Goal: Task Accomplishment & Management: Use online tool/utility

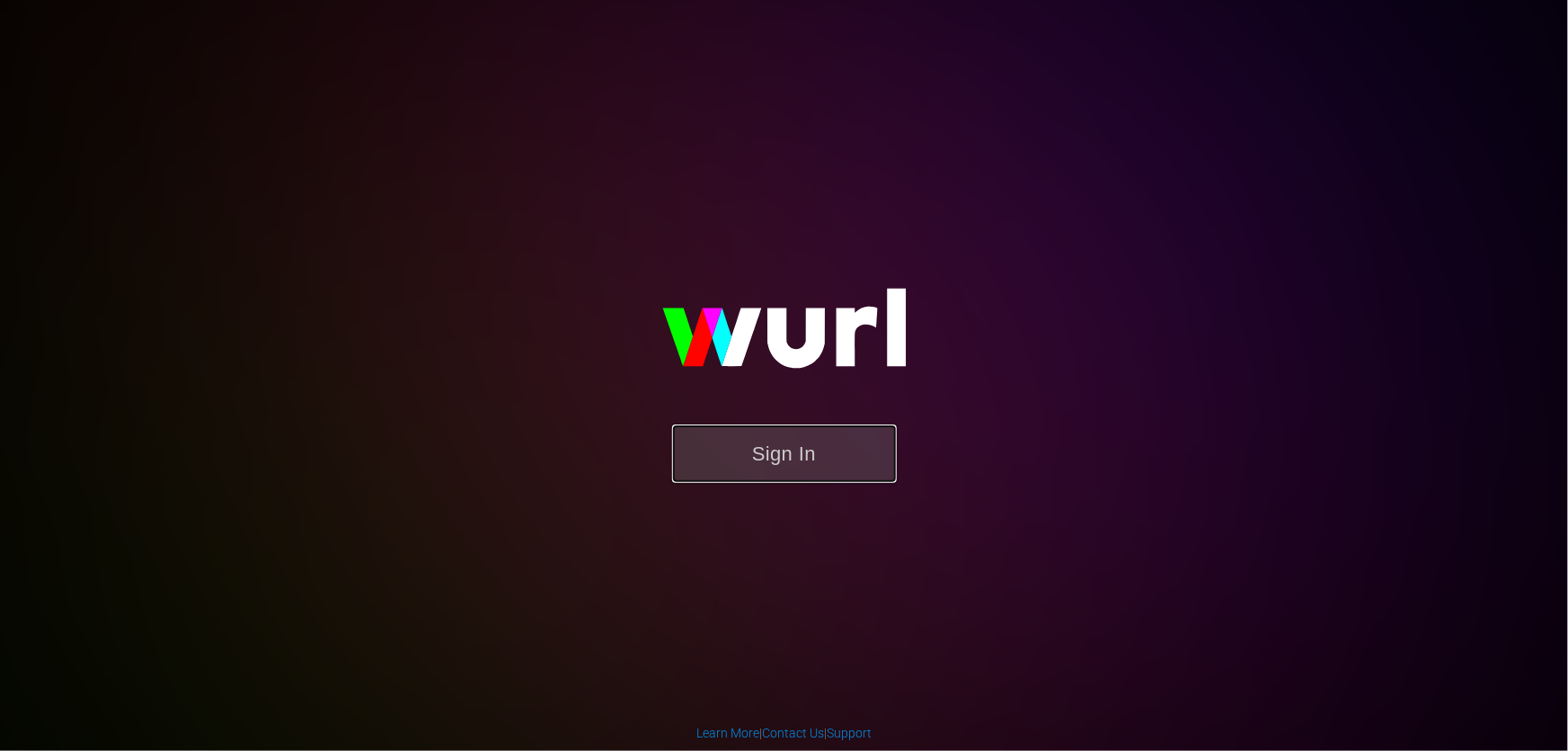
drag, startPoint x: 802, startPoint y: 472, endPoint x: 807, endPoint y: 484, distance: 13.0
click at [806, 480] on button "Sign In" at bounding box center [784, 453] width 224 height 58
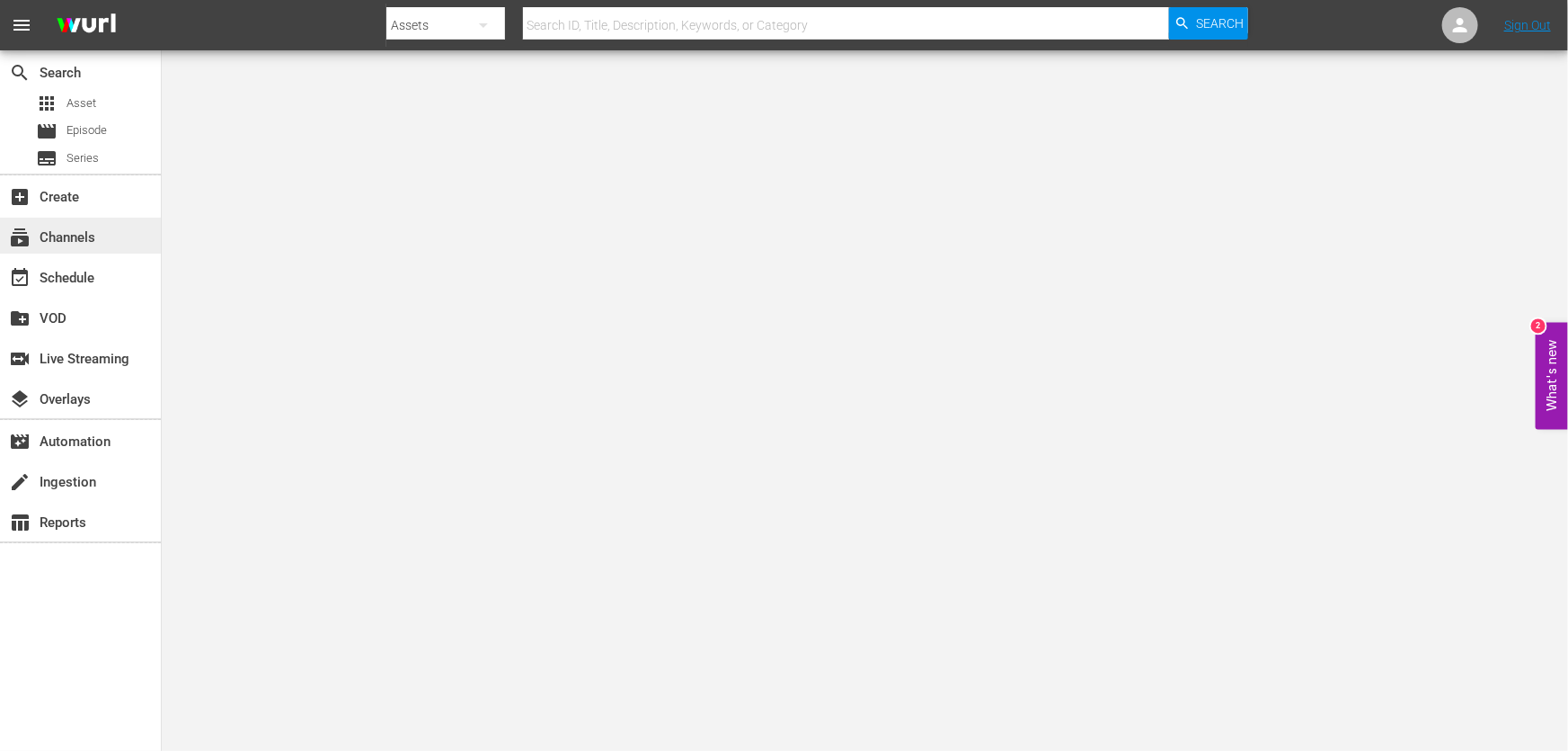
click at [78, 223] on div "subscriptions Channels" at bounding box center [80, 236] width 161 height 36
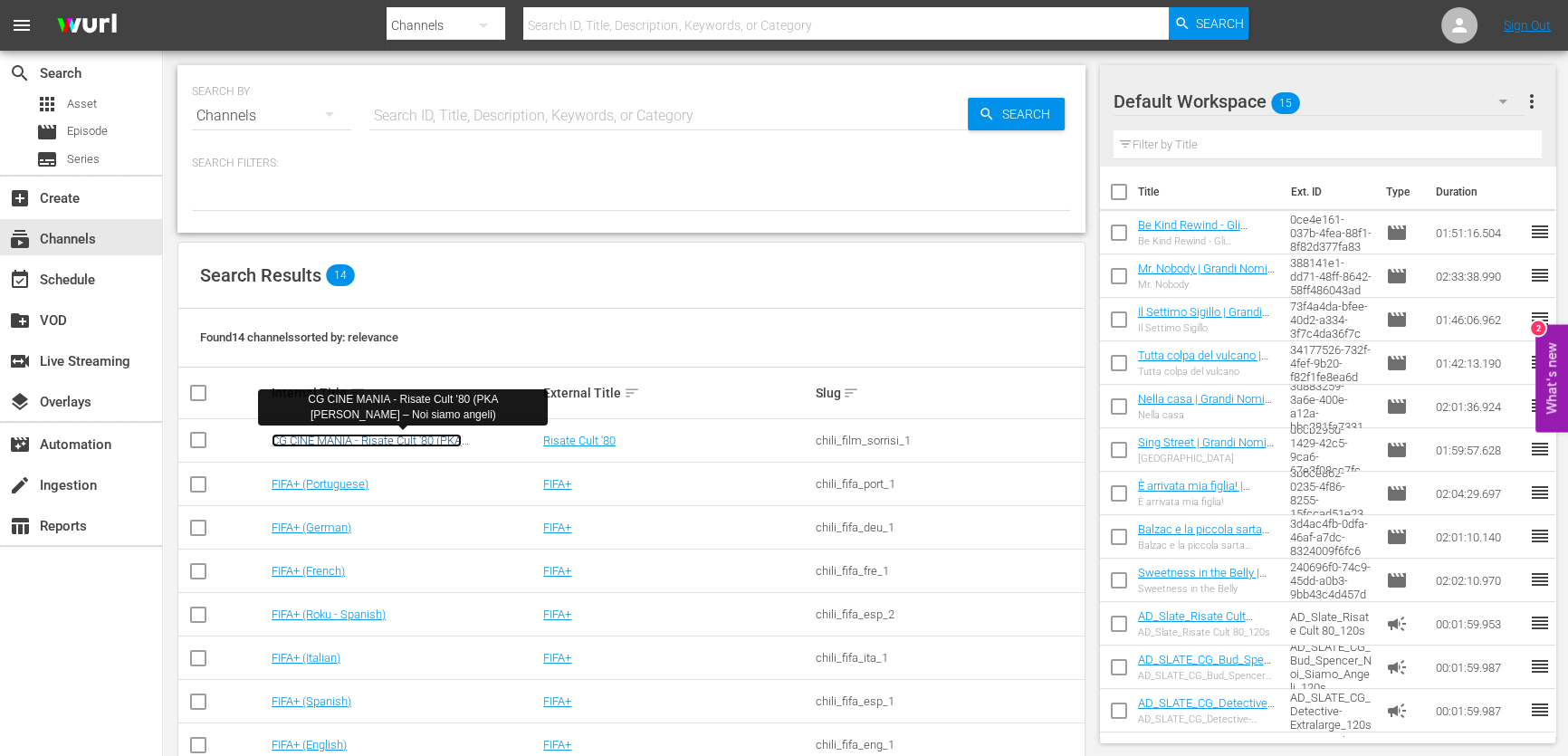
click at [461, 441] on link "CG CINE MANIA - Risate Cult '80 (PKA [PERSON_NAME] – Noi siamo angeli)" at bounding box center [367, 447] width 190 height 27
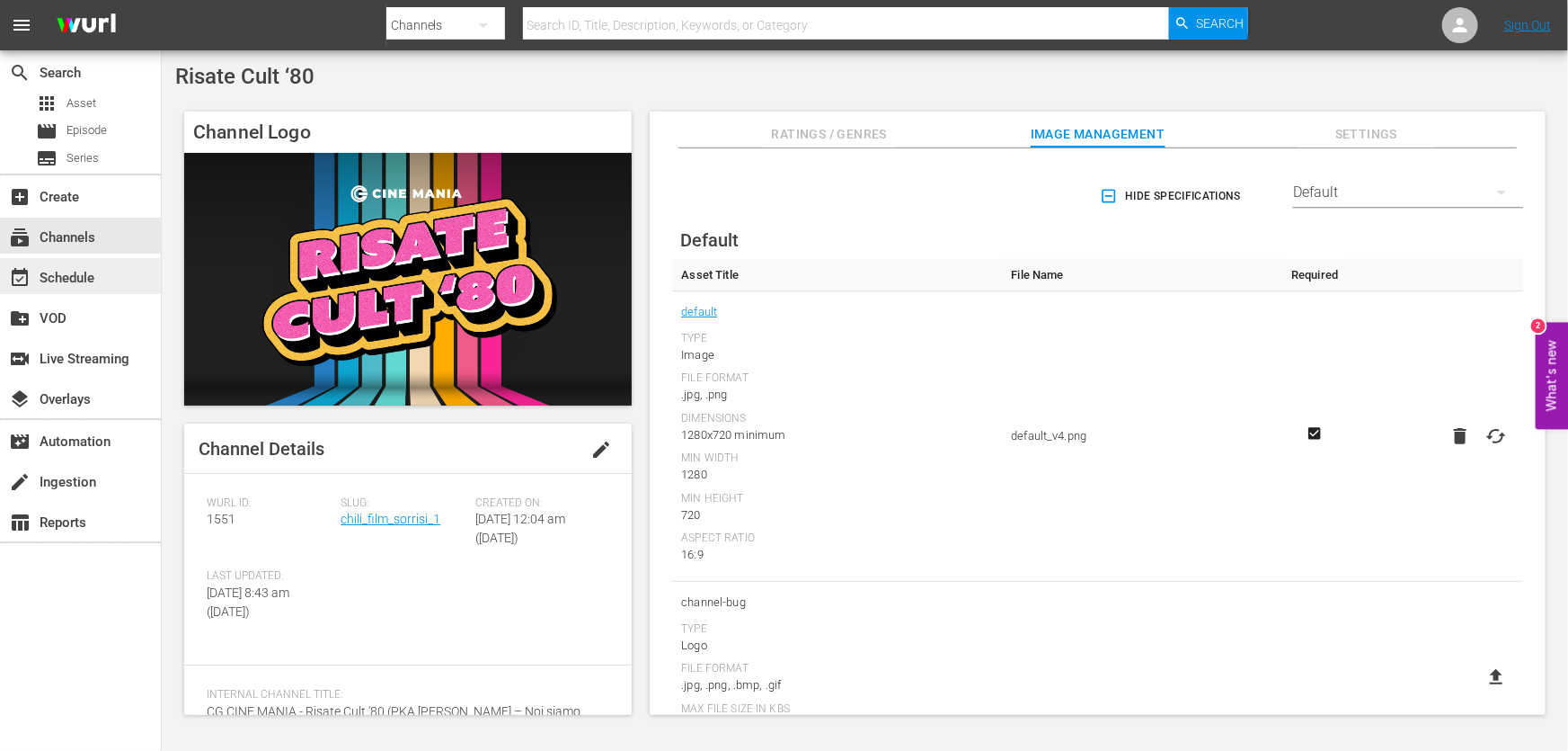
click at [83, 283] on div "event_available Schedule" at bounding box center [50, 275] width 101 height 16
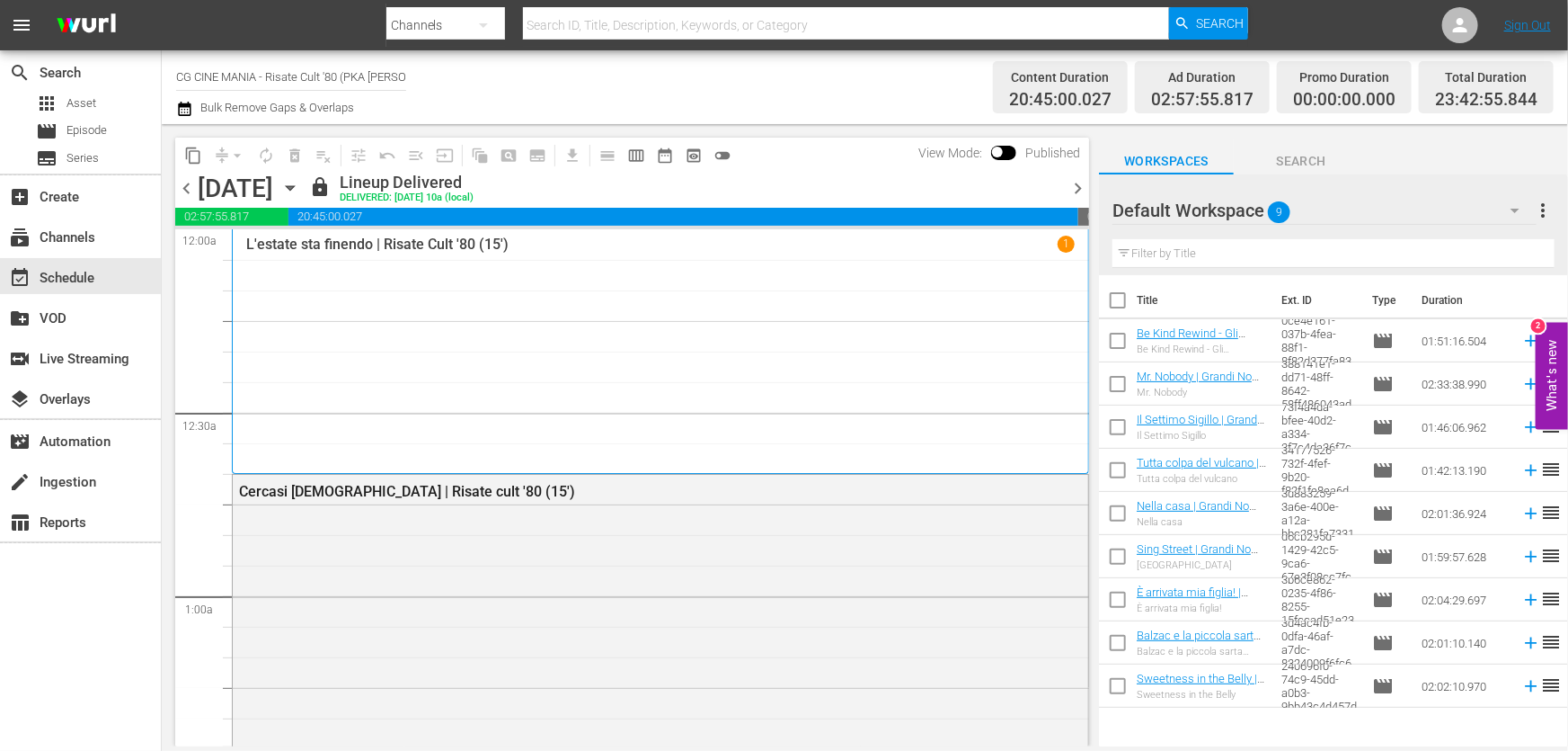
click at [1082, 186] on span "chevron_right" at bounding box center [1078, 188] width 23 height 23
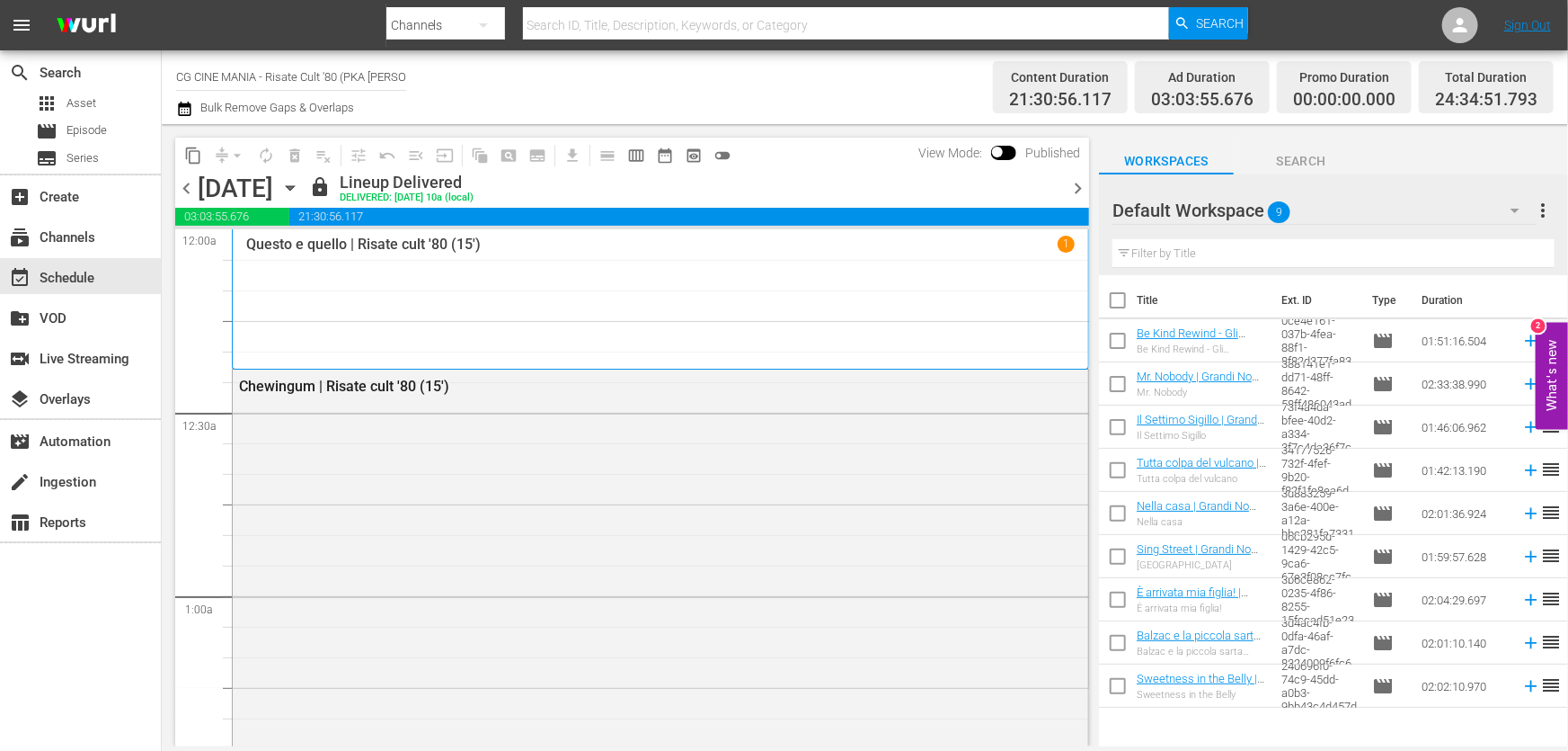
click at [1082, 186] on span "chevron_right" at bounding box center [1078, 188] width 23 height 23
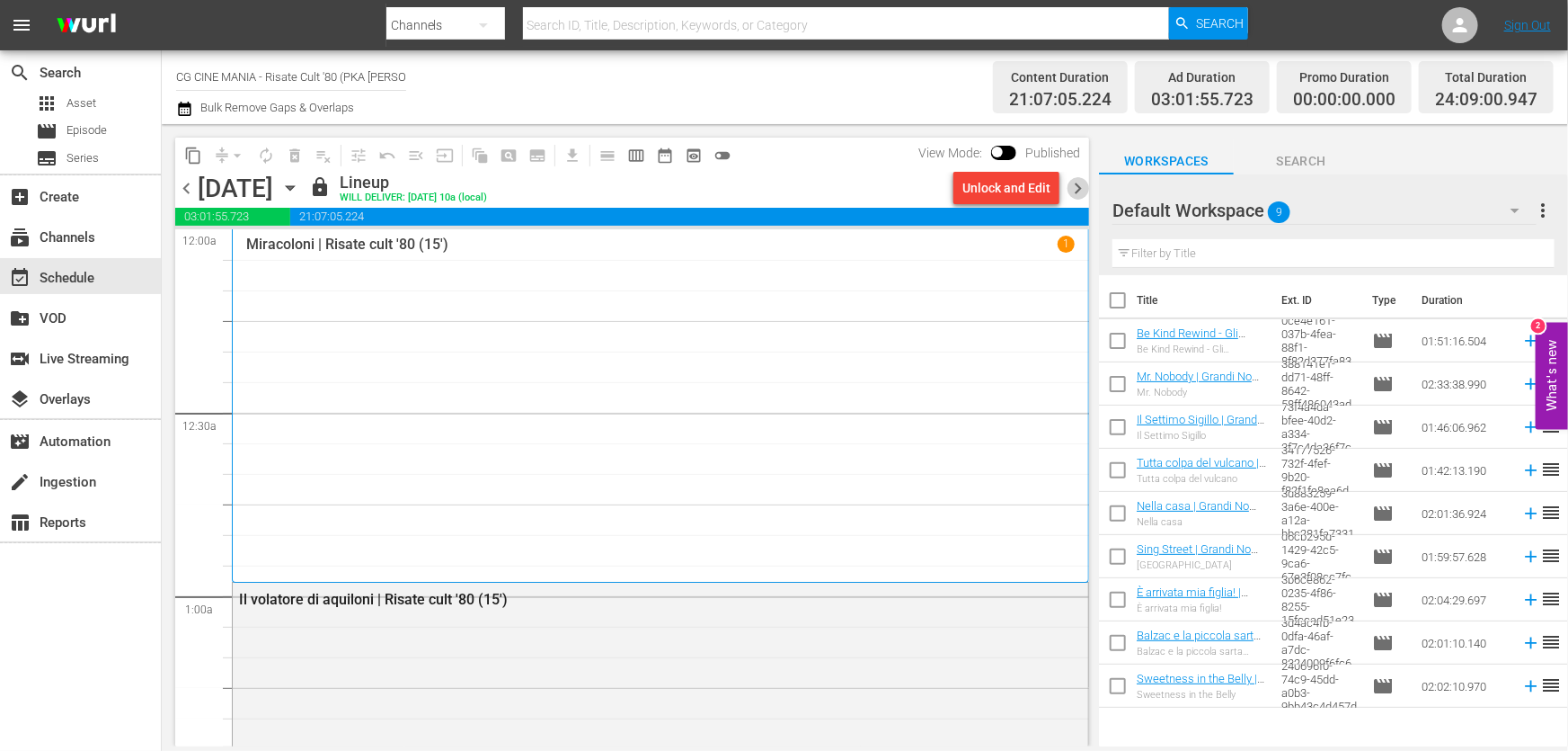
click at [1082, 186] on span "chevron_right" at bounding box center [1078, 188] width 23 height 23
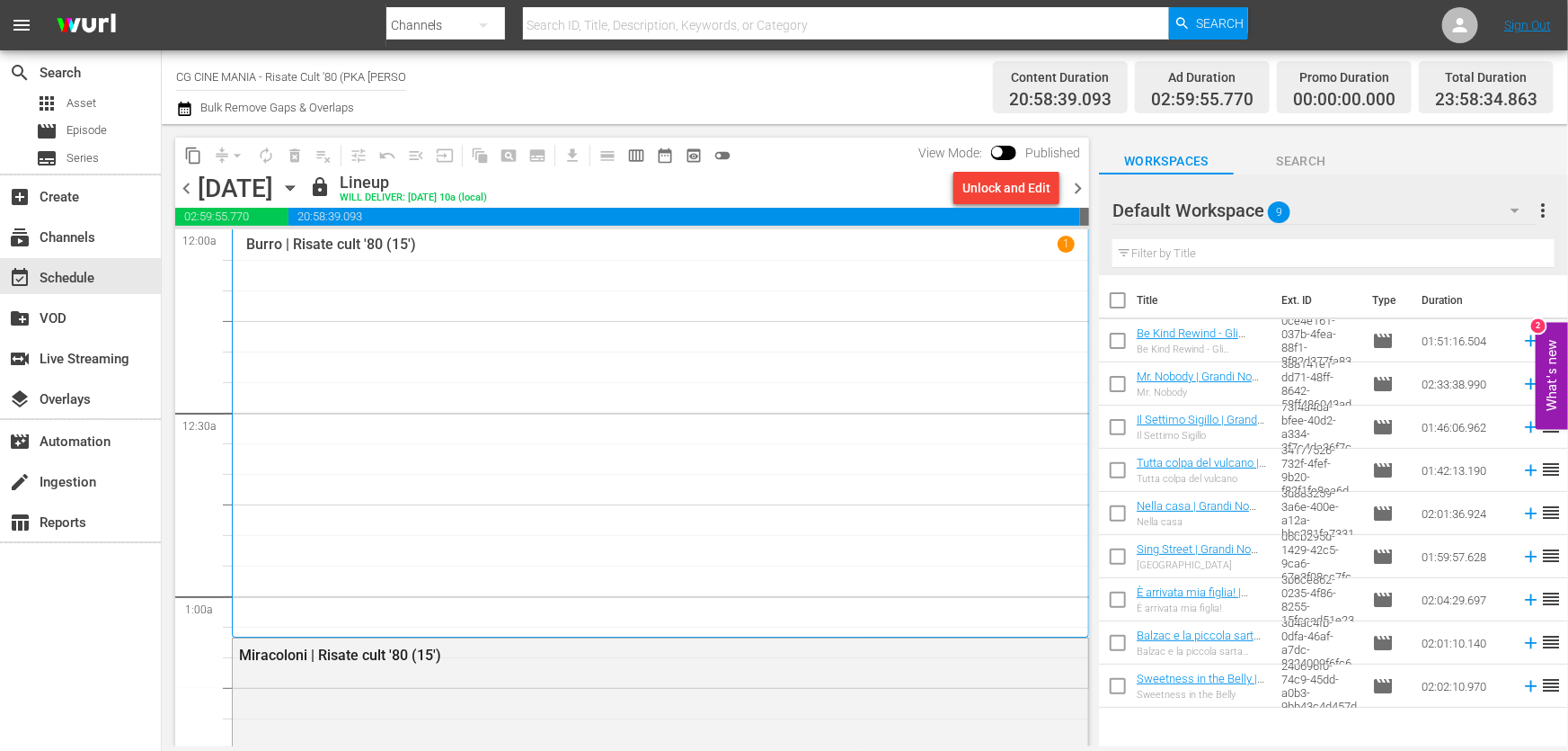
click at [1082, 186] on span "chevron_right" at bounding box center [1078, 188] width 23 height 23
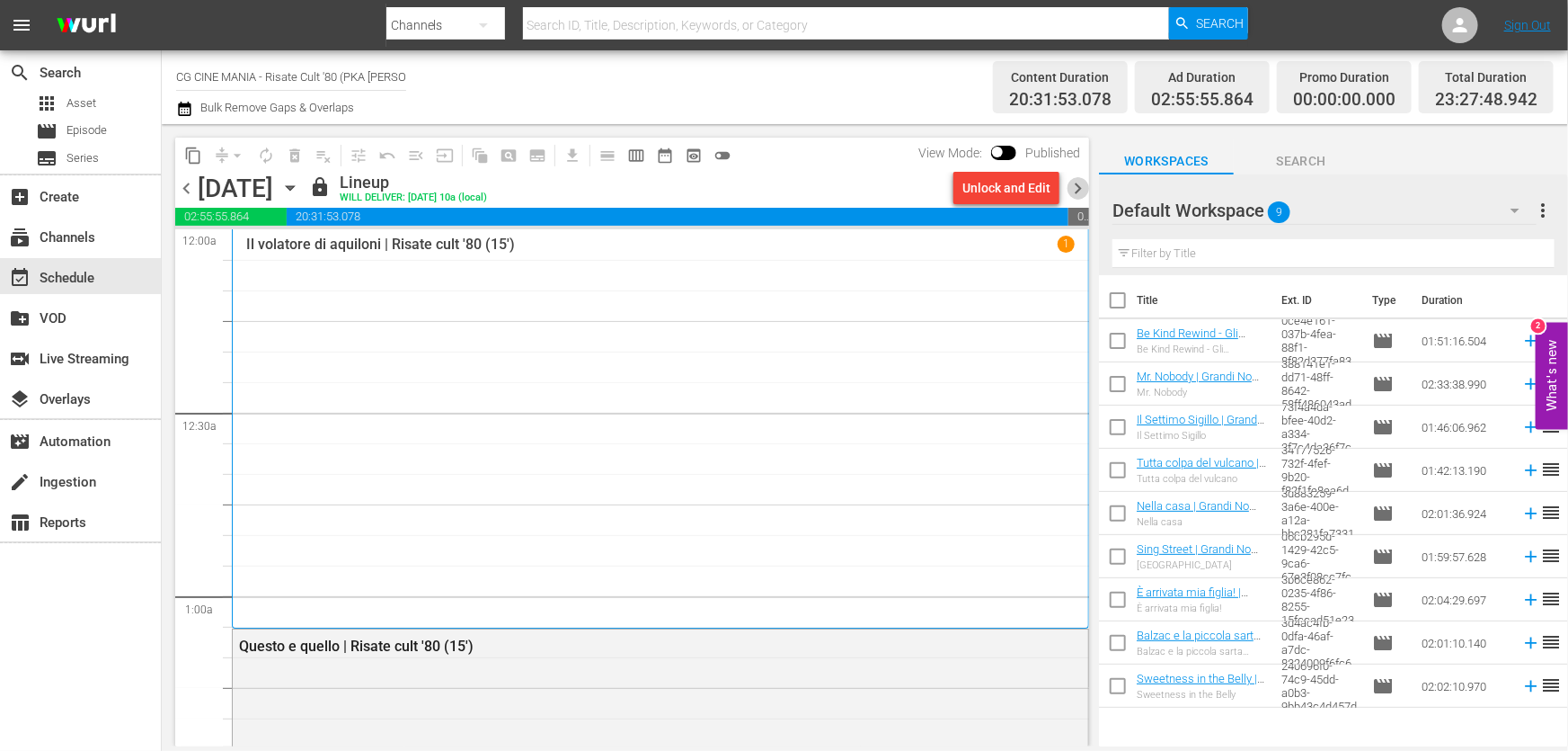
click at [1082, 186] on span "chevron_right" at bounding box center [1078, 188] width 23 height 23
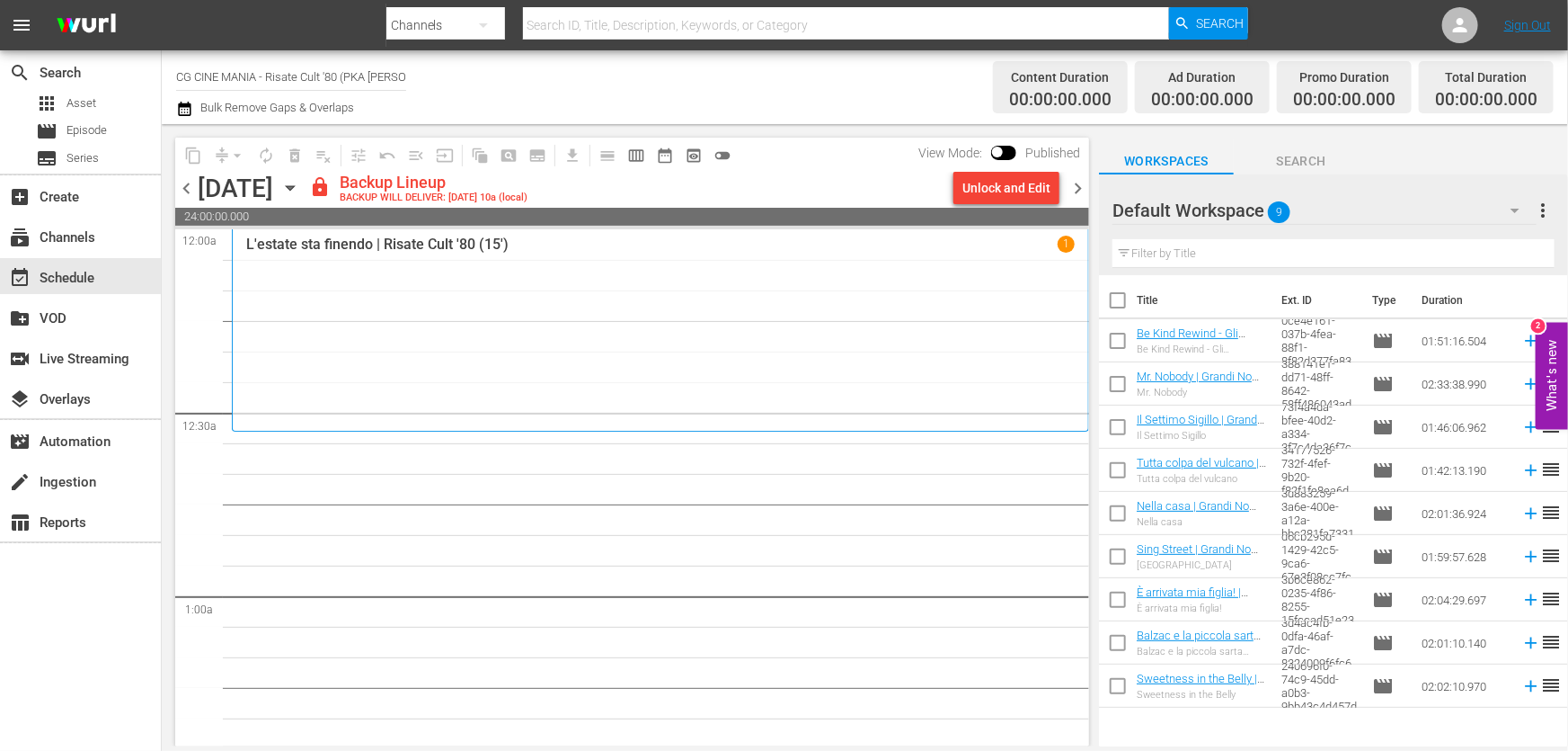
click at [1049, 190] on div "Unlock and Edit" at bounding box center [1006, 188] width 88 height 32
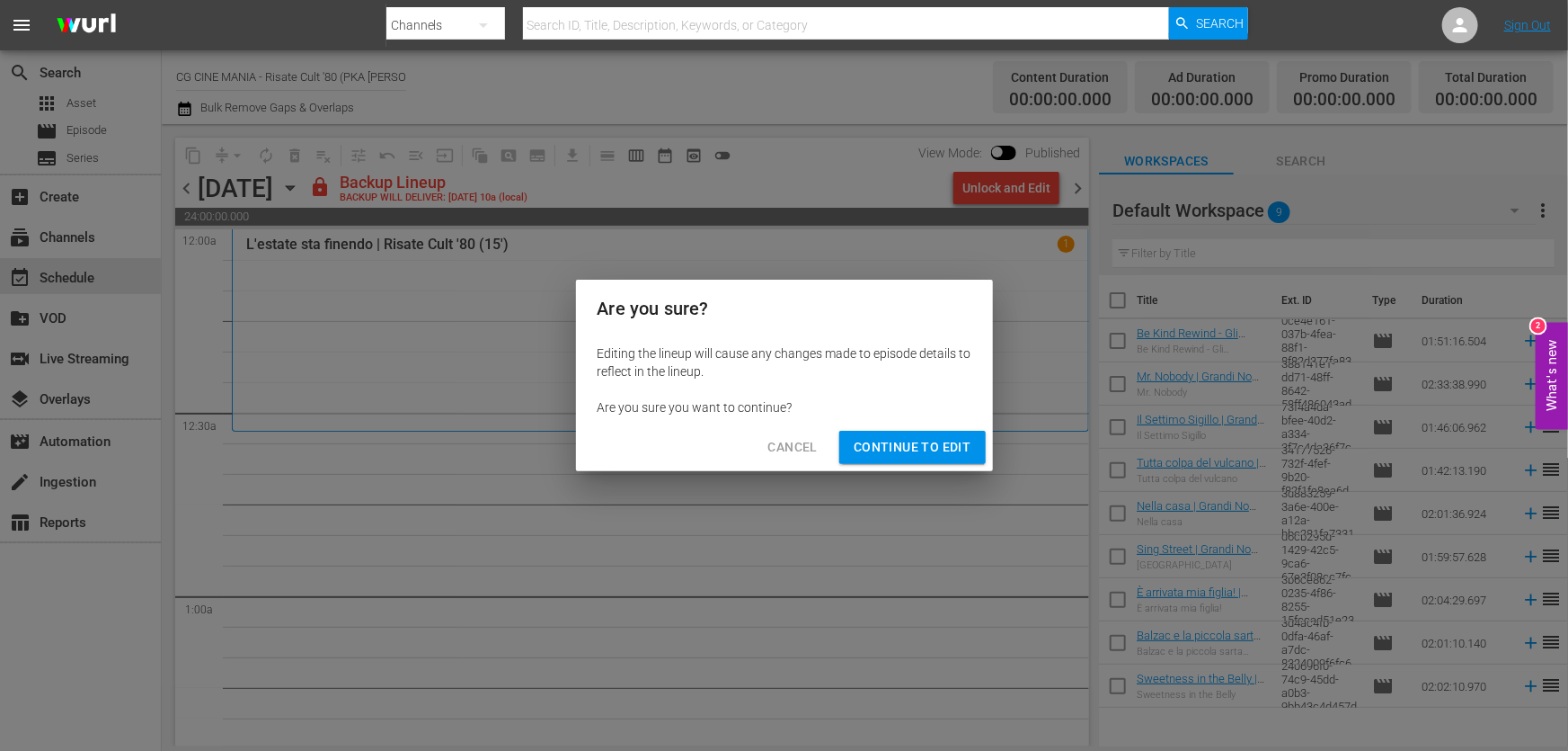
click at [901, 437] on span "Continue to Edit" at bounding box center [911, 448] width 117 height 23
